Goal: Task Accomplishment & Management: Use online tool/utility

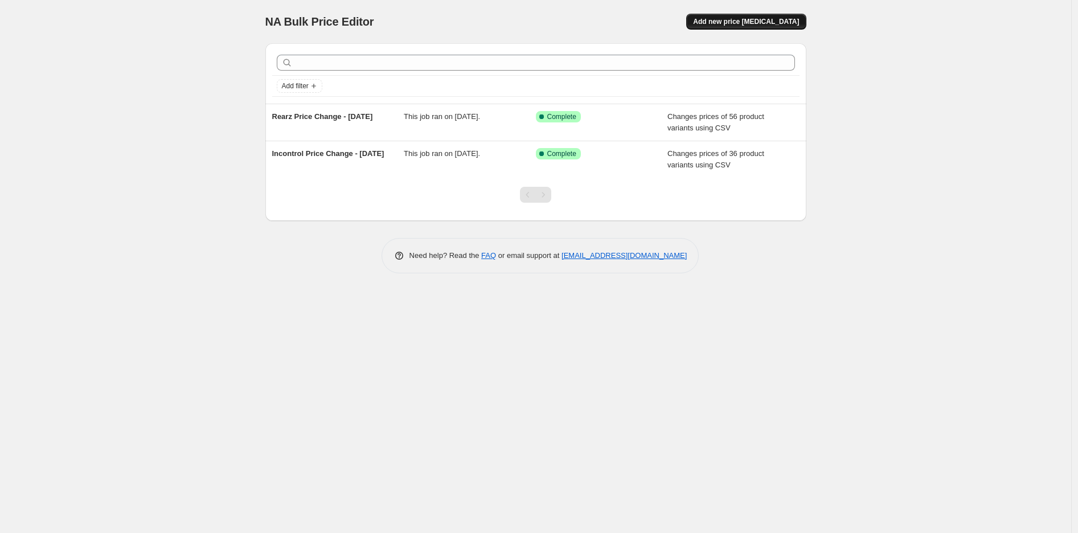
click at [729, 28] on button "Add new price [MEDICAL_DATA]" at bounding box center [746, 22] width 120 height 16
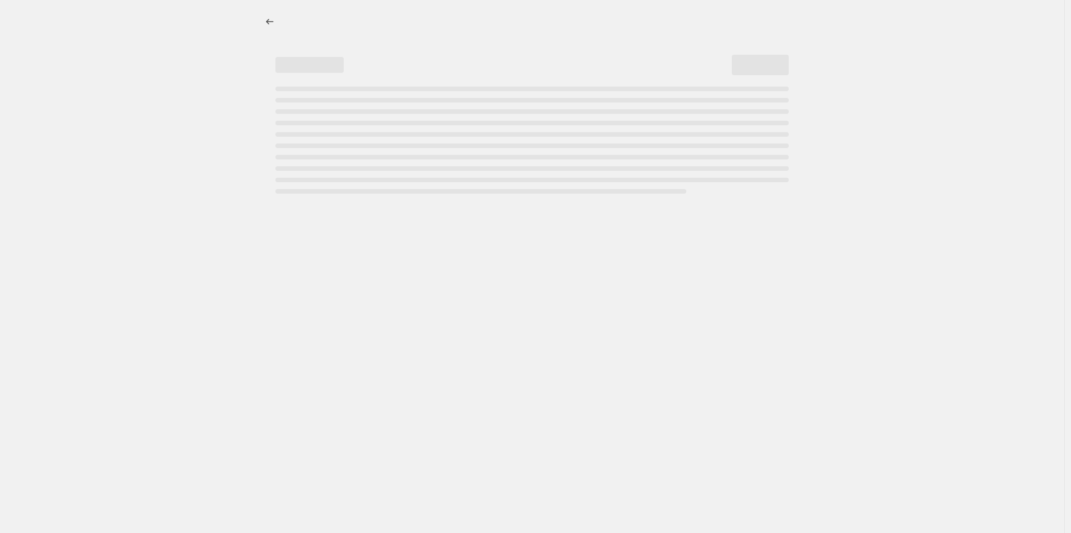
select select "percentage"
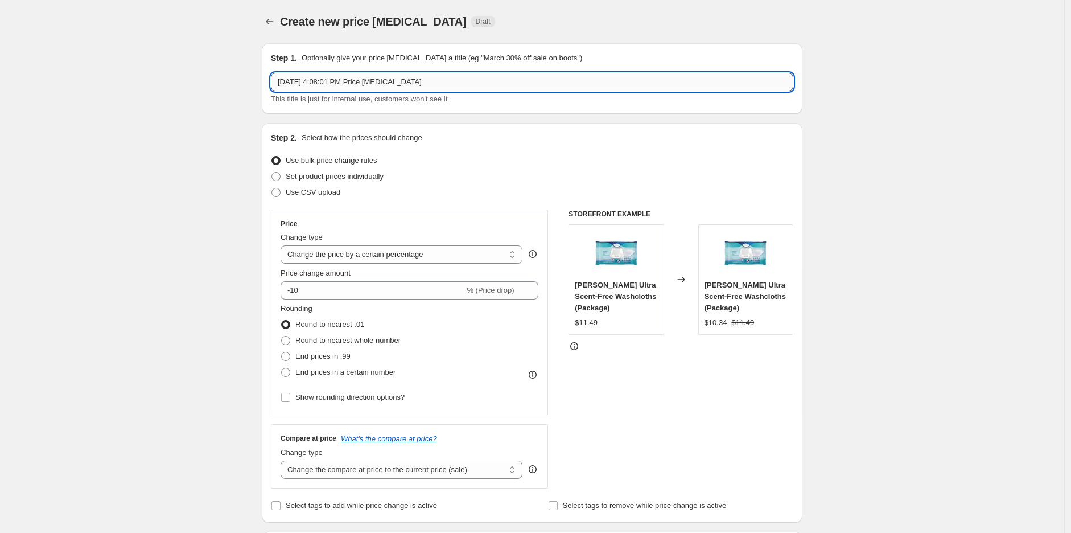
click at [388, 79] on input "[DATE] 4:08:01 PM Price [MEDICAL_DATA]" at bounding box center [532, 82] width 523 height 18
type input "N"
type input "Rearz and Incontrol ([GEOGRAPHIC_DATA] Warehouse) - [DATE]"
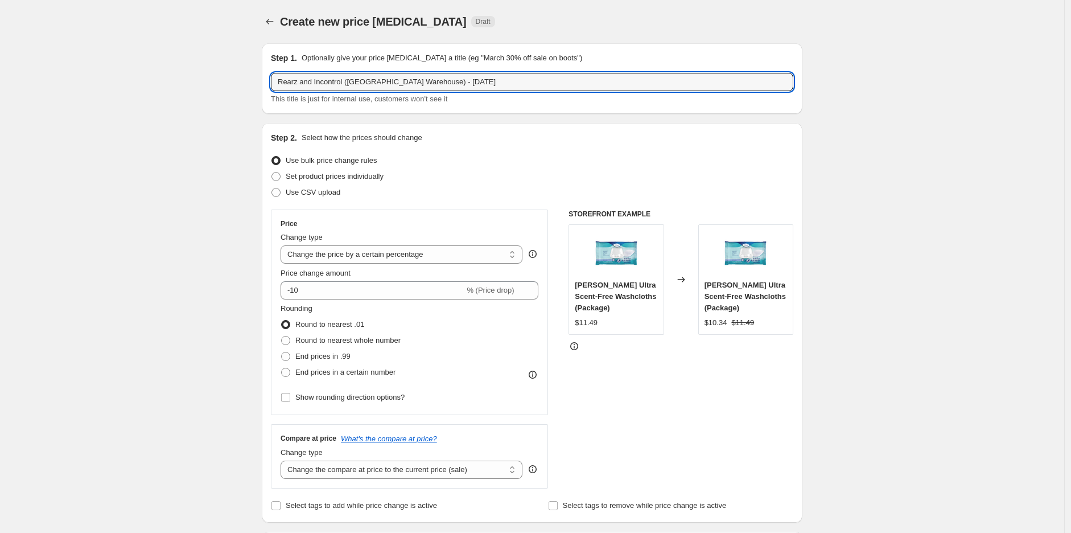
click at [485, 3] on div "Create new price [MEDICAL_DATA]. This page is ready Create new price [MEDICAL_D…" at bounding box center [532, 21] width 541 height 43
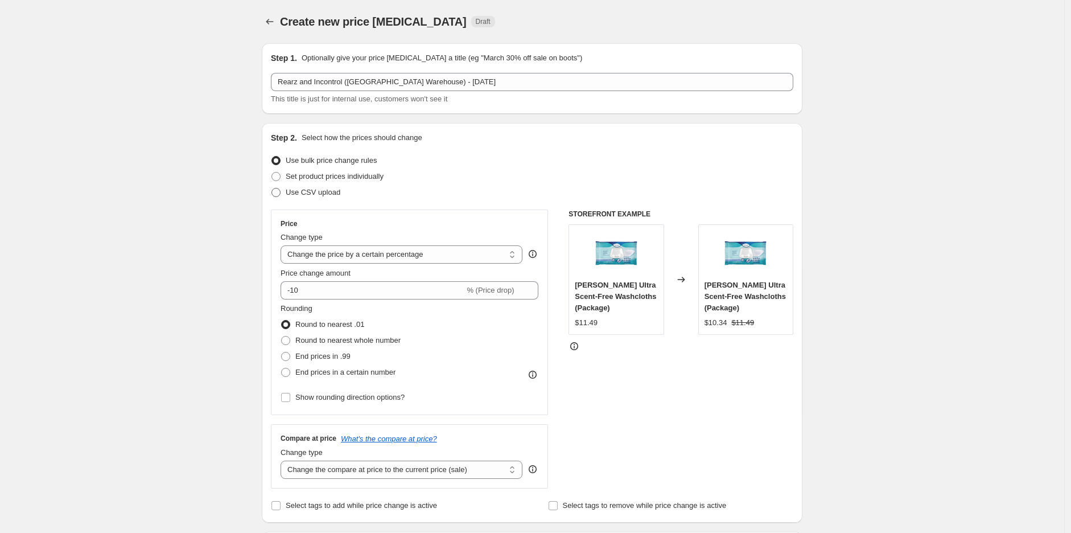
click at [323, 194] on span "Use CSV upload" at bounding box center [313, 192] width 55 height 9
click at [272, 188] on input "Use CSV upload" at bounding box center [272, 188] width 1 height 1
radio input "true"
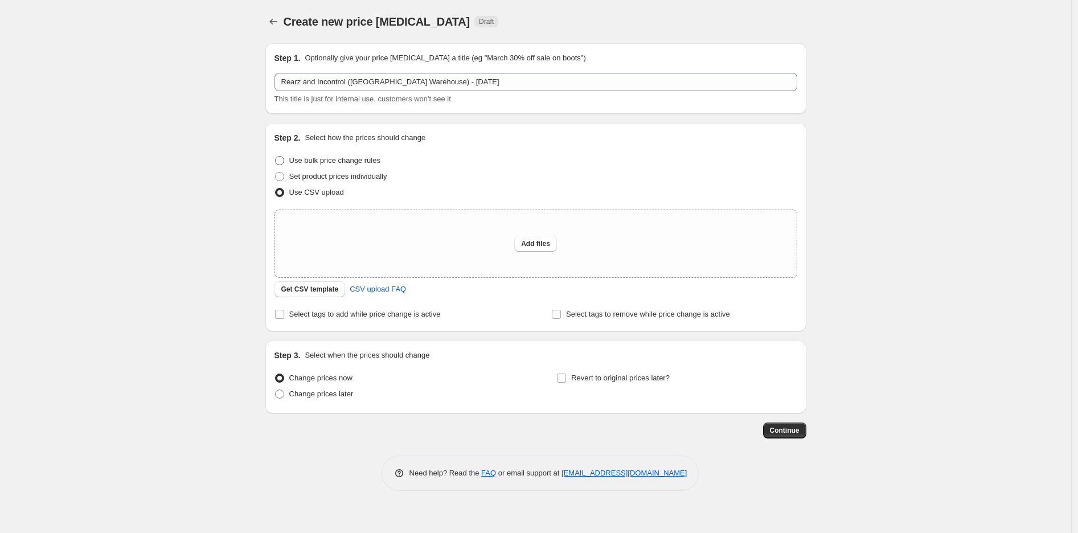
click at [317, 163] on span "Use bulk price change rules" at bounding box center [334, 160] width 91 height 9
click at [276, 157] on input "Use bulk price change rules" at bounding box center [275, 156] width 1 height 1
radio input "true"
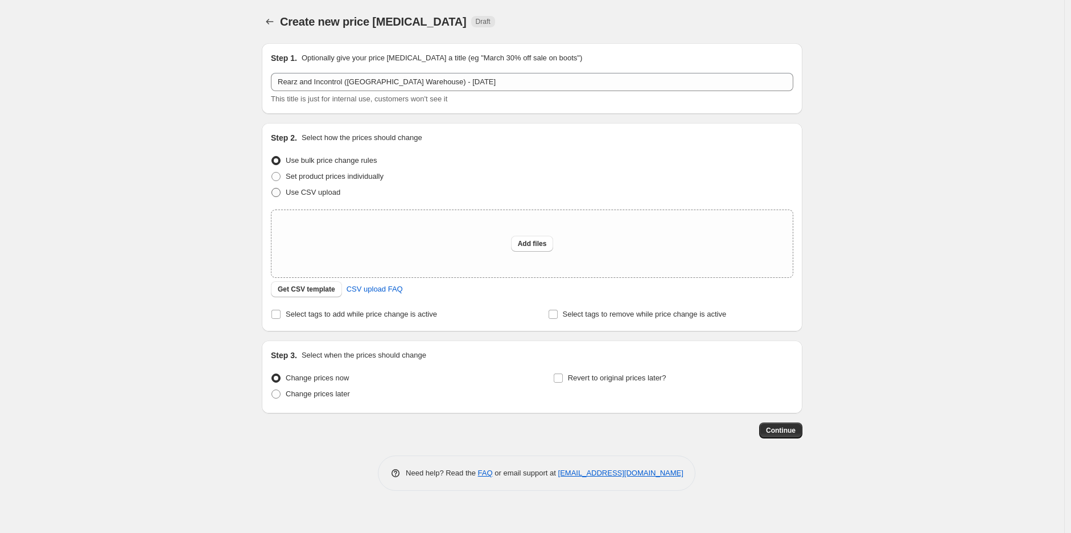
select select "percentage"
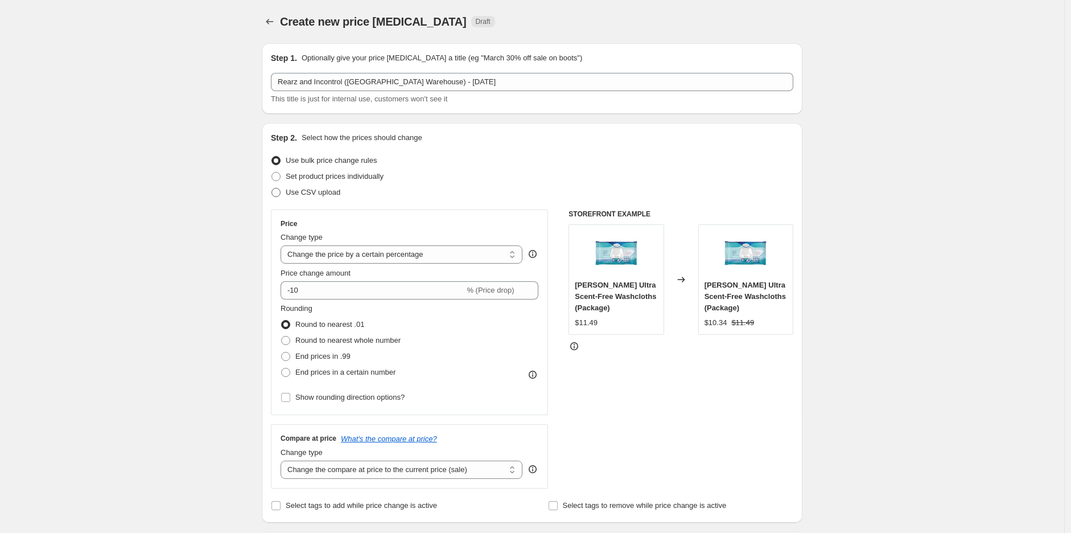
click at [319, 190] on span "Use CSV upload" at bounding box center [313, 192] width 55 height 9
click at [272, 188] on input "Use CSV upload" at bounding box center [272, 188] width 1 height 1
radio input "true"
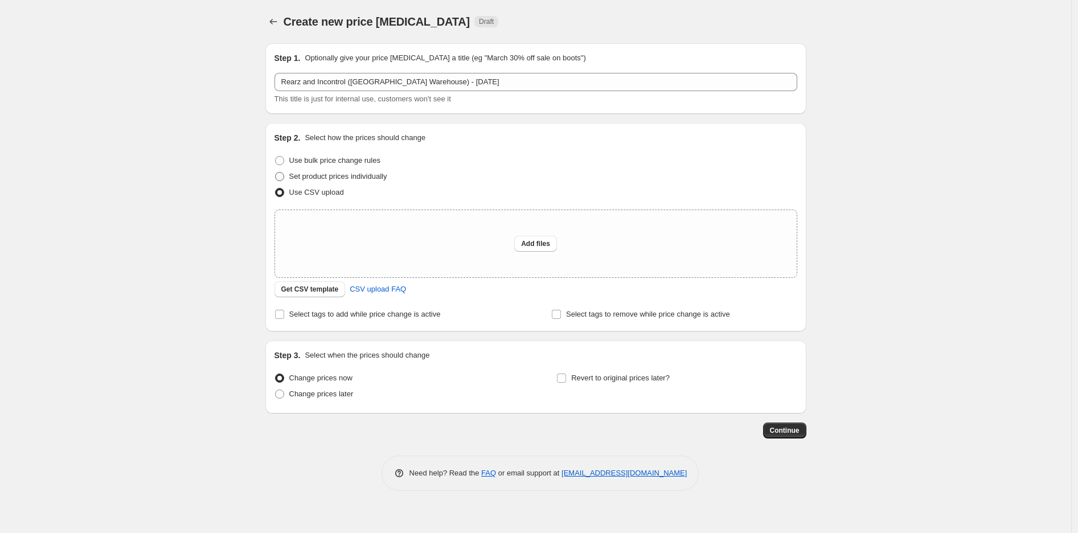
click at [334, 175] on span "Set product prices individually" at bounding box center [338, 176] width 98 height 9
click at [276, 173] on input "Set product prices individually" at bounding box center [275, 172] width 1 height 1
radio input "true"
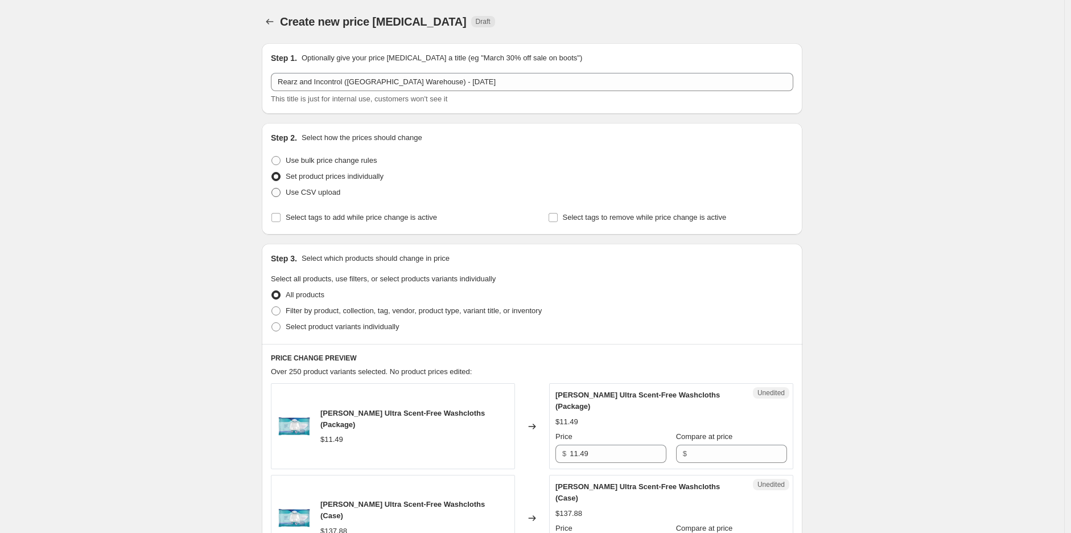
click at [322, 195] on span "Use CSV upload" at bounding box center [313, 192] width 55 height 9
click at [272, 188] on input "Use CSV upload" at bounding box center [272, 188] width 1 height 1
radio input "true"
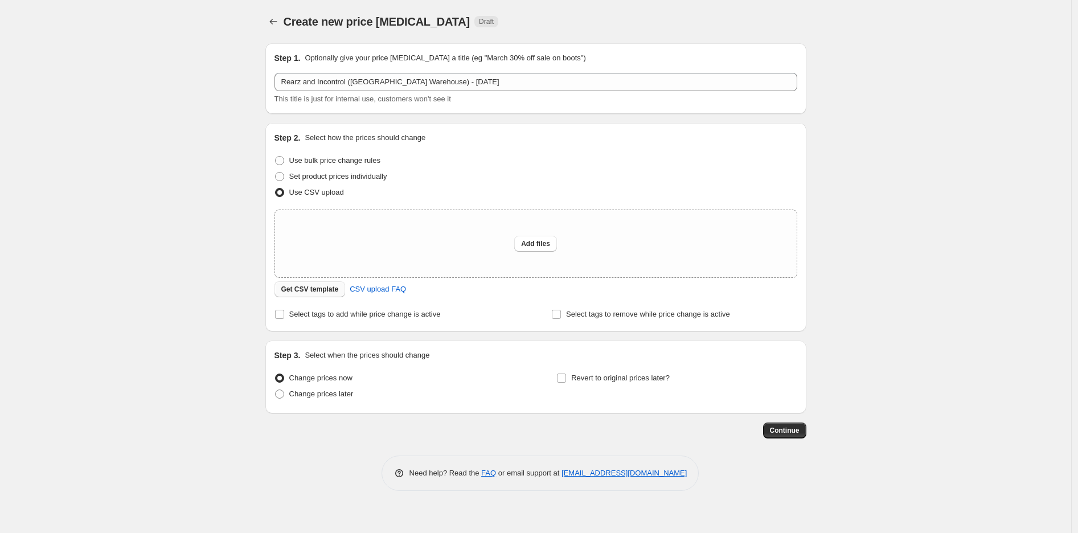
click at [328, 285] on span "Get CSV template" at bounding box center [310, 289] width 58 height 9
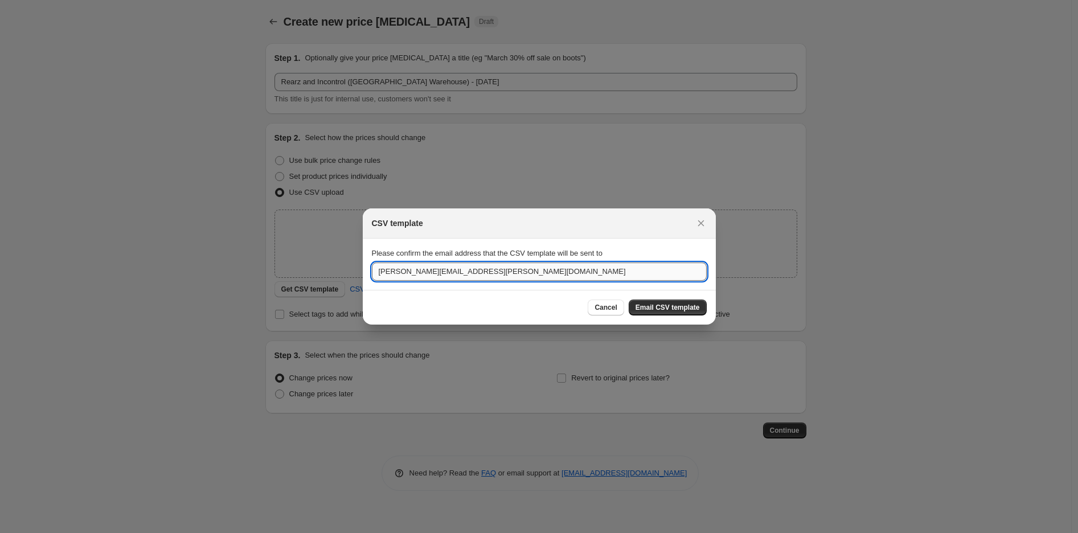
click at [536, 273] on input "[PERSON_NAME][EMAIL_ADDRESS][PERSON_NAME][DOMAIN_NAME]" at bounding box center [539, 271] width 335 height 18
type input "[EMAIL_ADDRESS][PERSON_NAME][DOMAIN_NAME]"
click at [697, 306] on span "Email CSV template" at bounding box center [667, 307] width 64 height 9
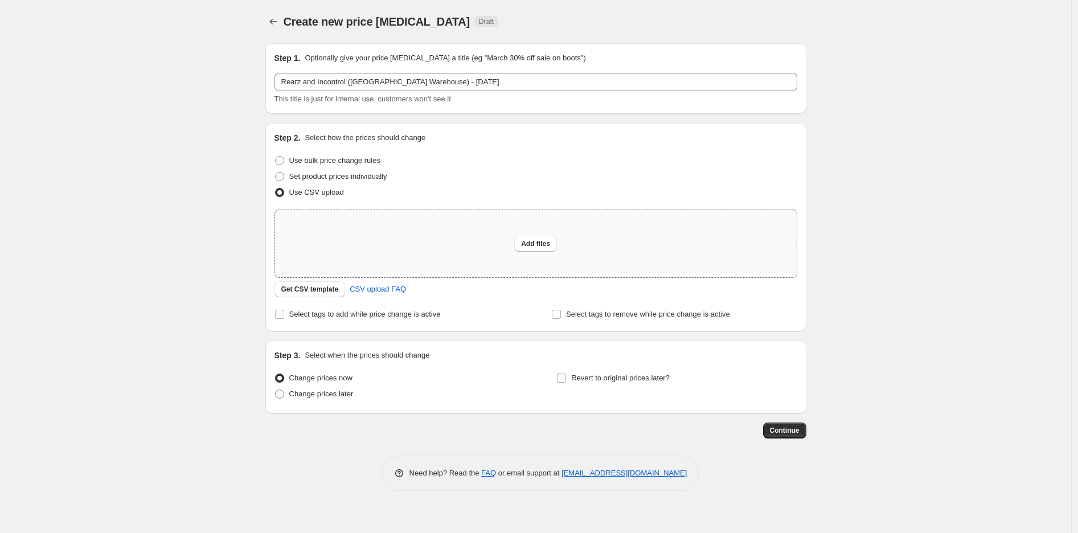
click at [502, 236] on div "Add files" at bounding box center [535, 243] width 521 height 67
type input "C:\fakepath\USA Transfer SKUs Cost & Pricing - Rearz_Incontrol Price Change Imp…"
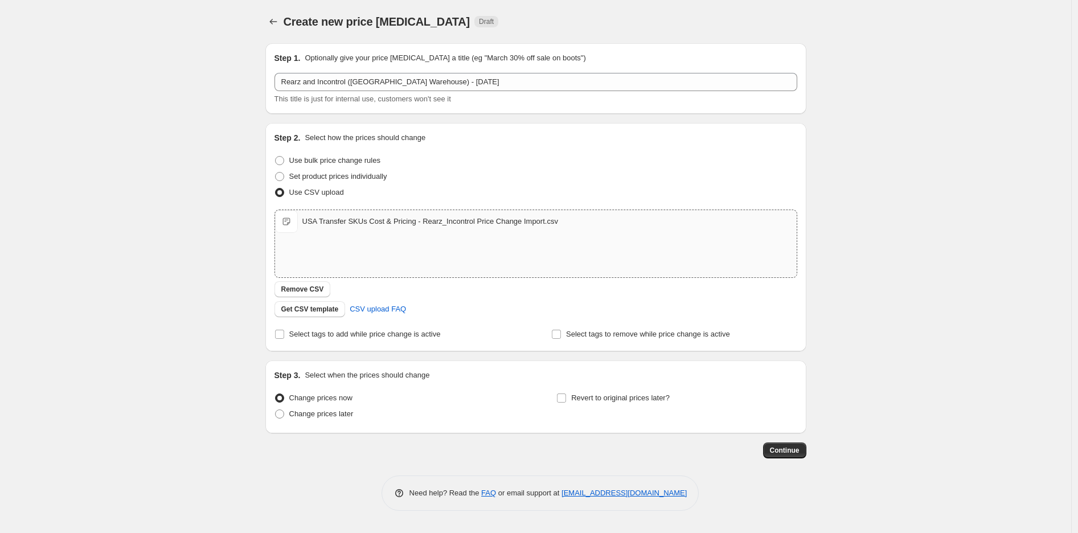
click at [236, 295] on div "Create new price [MEDICAL_DATA]. This page is ready Create new price [MEDICAL_D…" at bounding box center [535, 266] width 1071 height 533
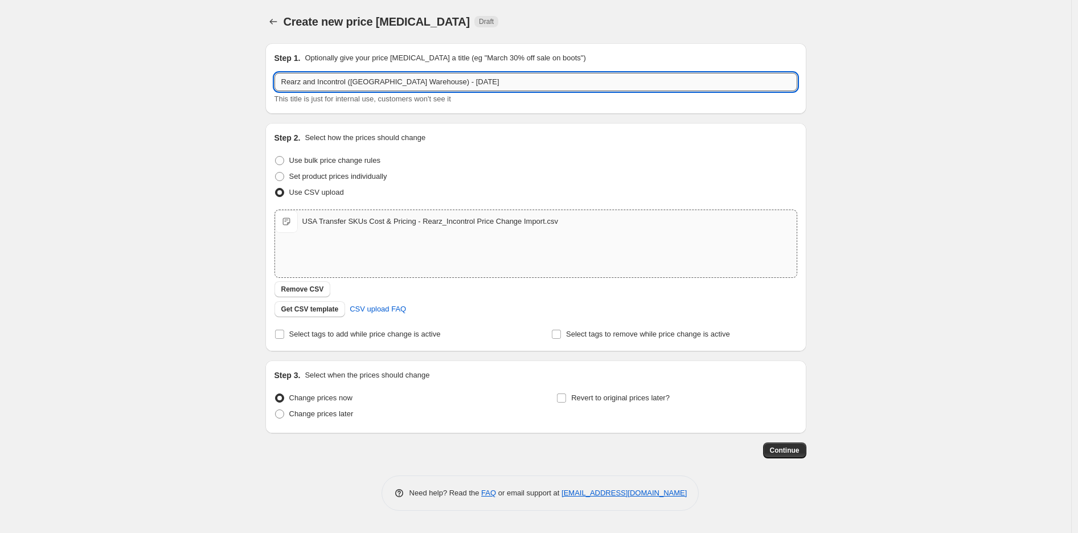
click at [469, 88] on input "Rearz and Incontrol ([GEOGRAPHIC_DATA] Warehouse) - [DATE]" at bounding box center [535, 82] width 523 height 18
type input "Rearz and Incontrol ([GEOGRAPHIC_DATA] Warehouse) - [DATE]"
click at [790, 449] on span "Continue" at bounding box center [785, 450] width 30 height 9
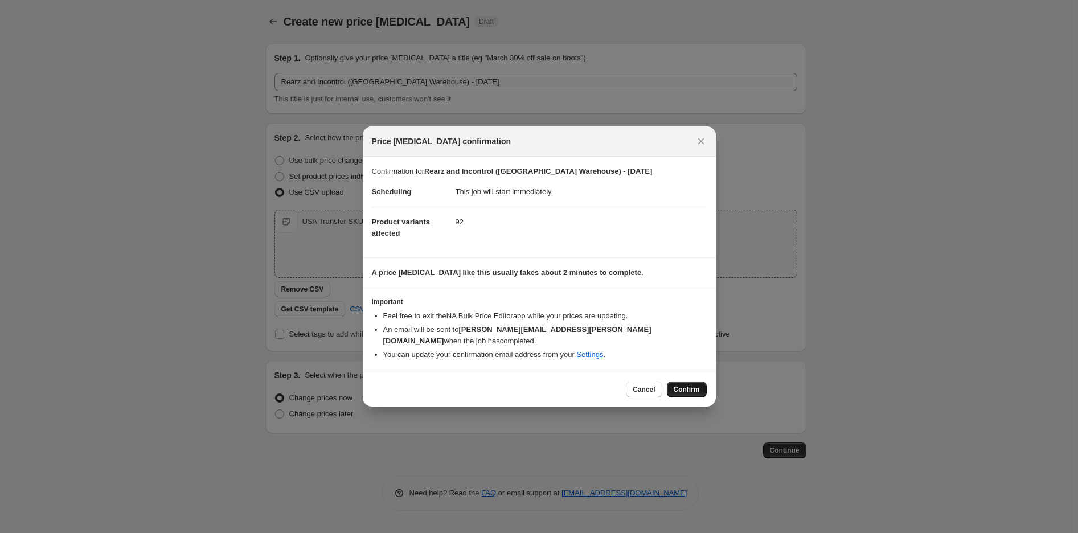
click at [689, 385] on span "Confirm" at bounding box center [687, 389] width 26 height 9
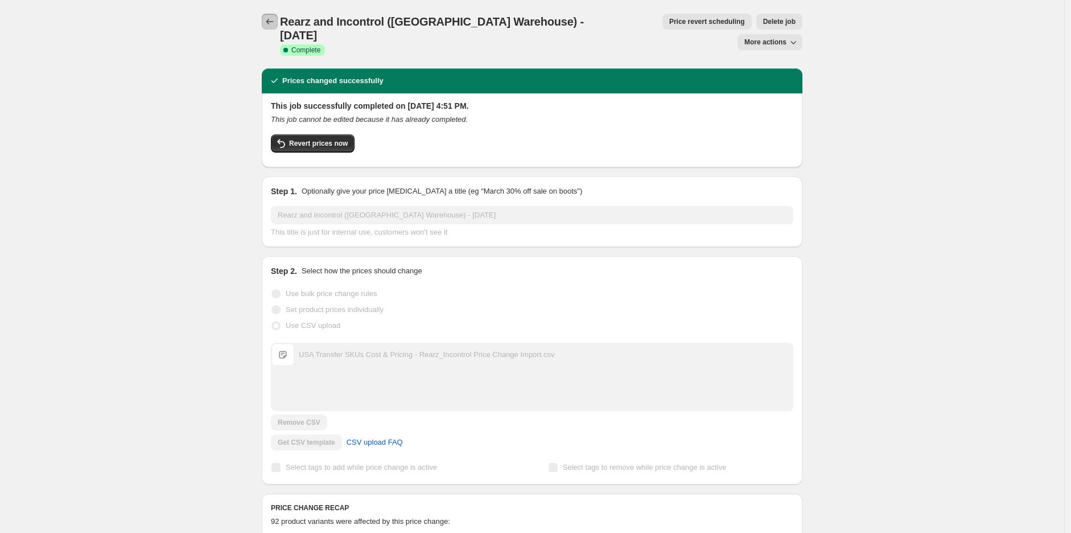
click at [269, 24] on icon "Price change jobs" at bounding box center [269, 21] width 11 height 11
